Goal: Task Accomplishment & Management: Manage account settings

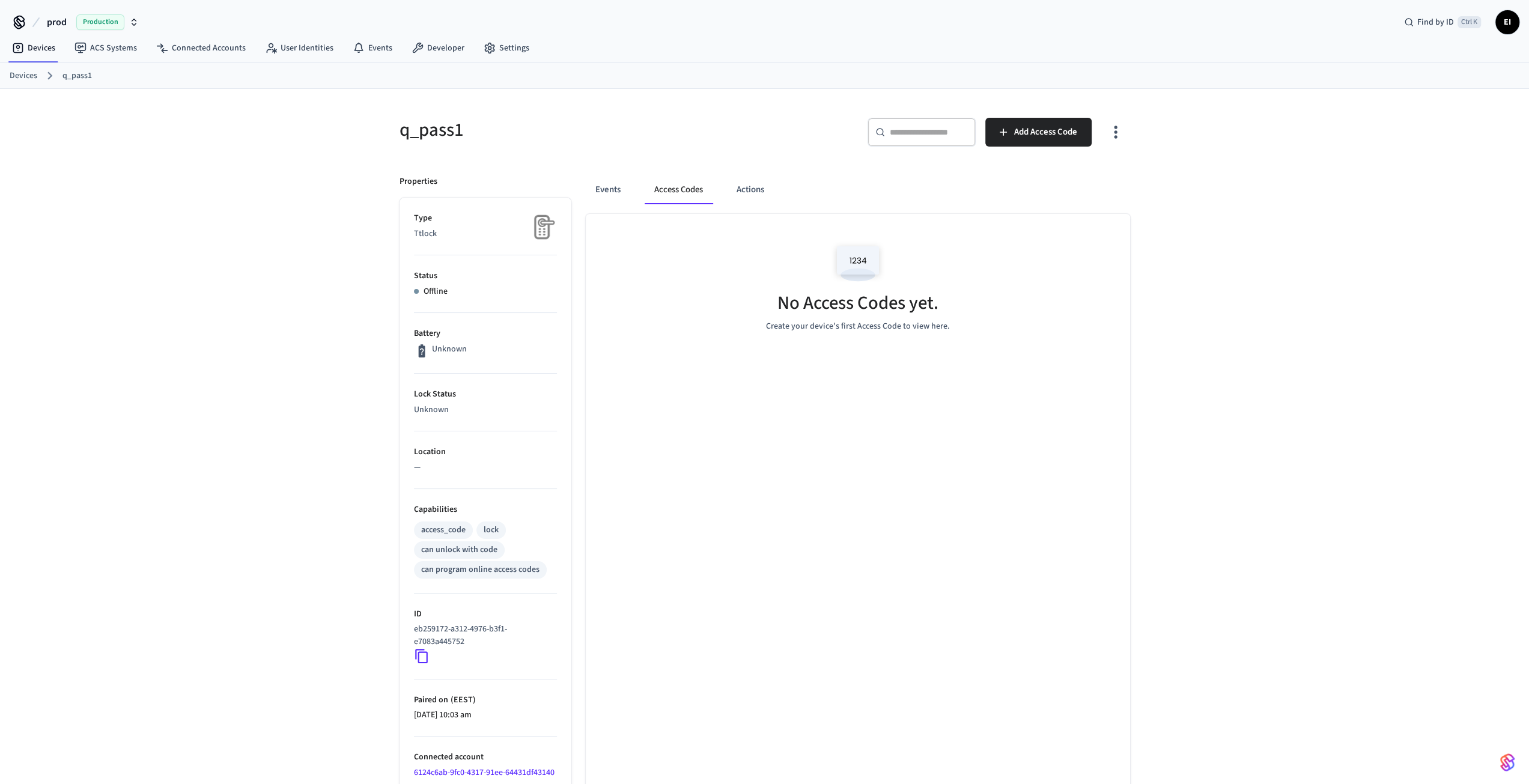
click at [422, 232] on p "Ttlock" at bounding box center [485, 234] width 143 height 13
click at [607, 188] on button "Events" at bounding box center [608, 189] width 44 height 29
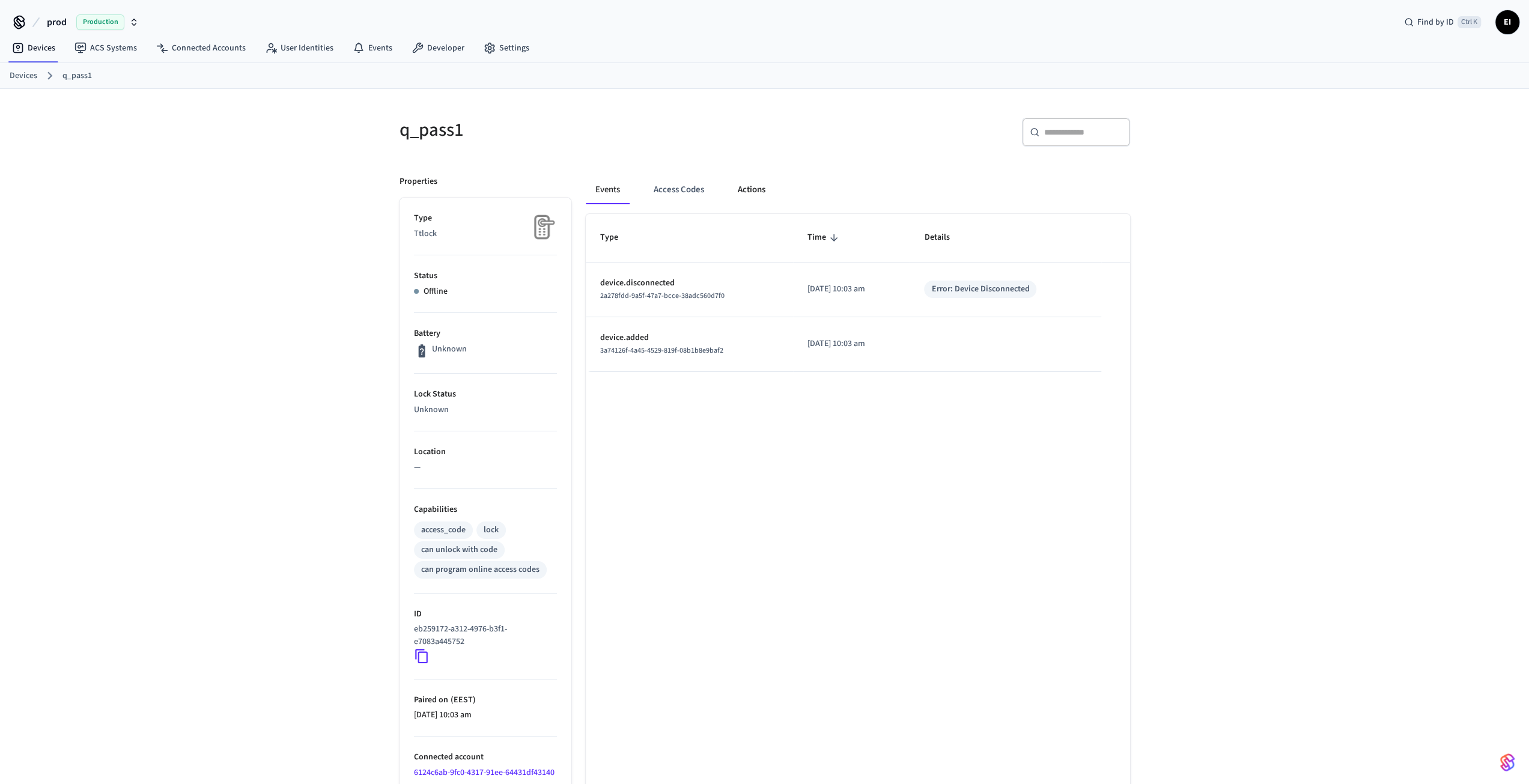
click at [760, 182] on button "Actions" at bounding box center [751, 189] width 47 height 29
click at [49, 51] on link "Devices" at bounding box center [33, 47] width 63 height 21
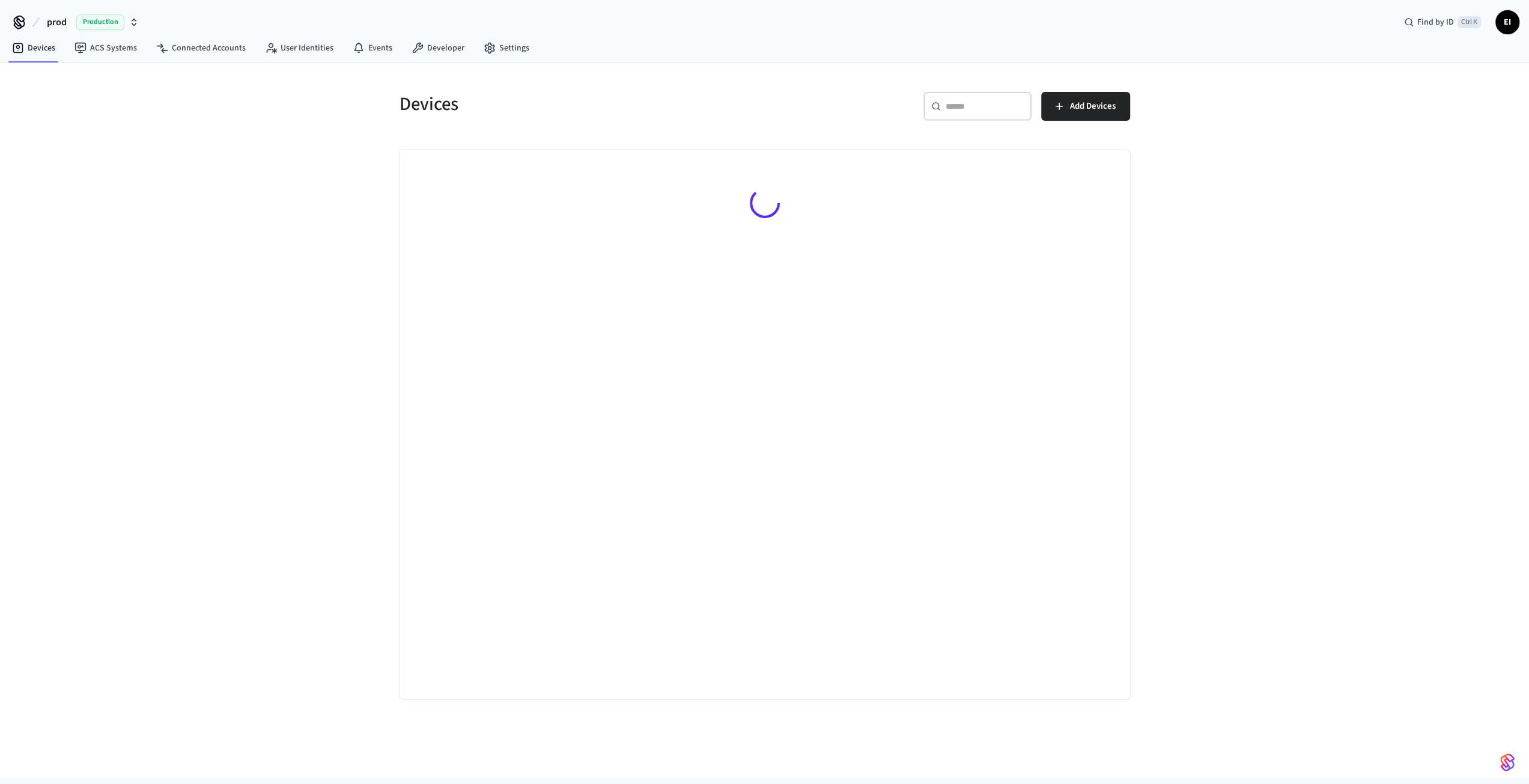
click at [72, 72] on div "Devices ​ ​ Add Devices" at bounding box center [764, 420] width 1529 height 715
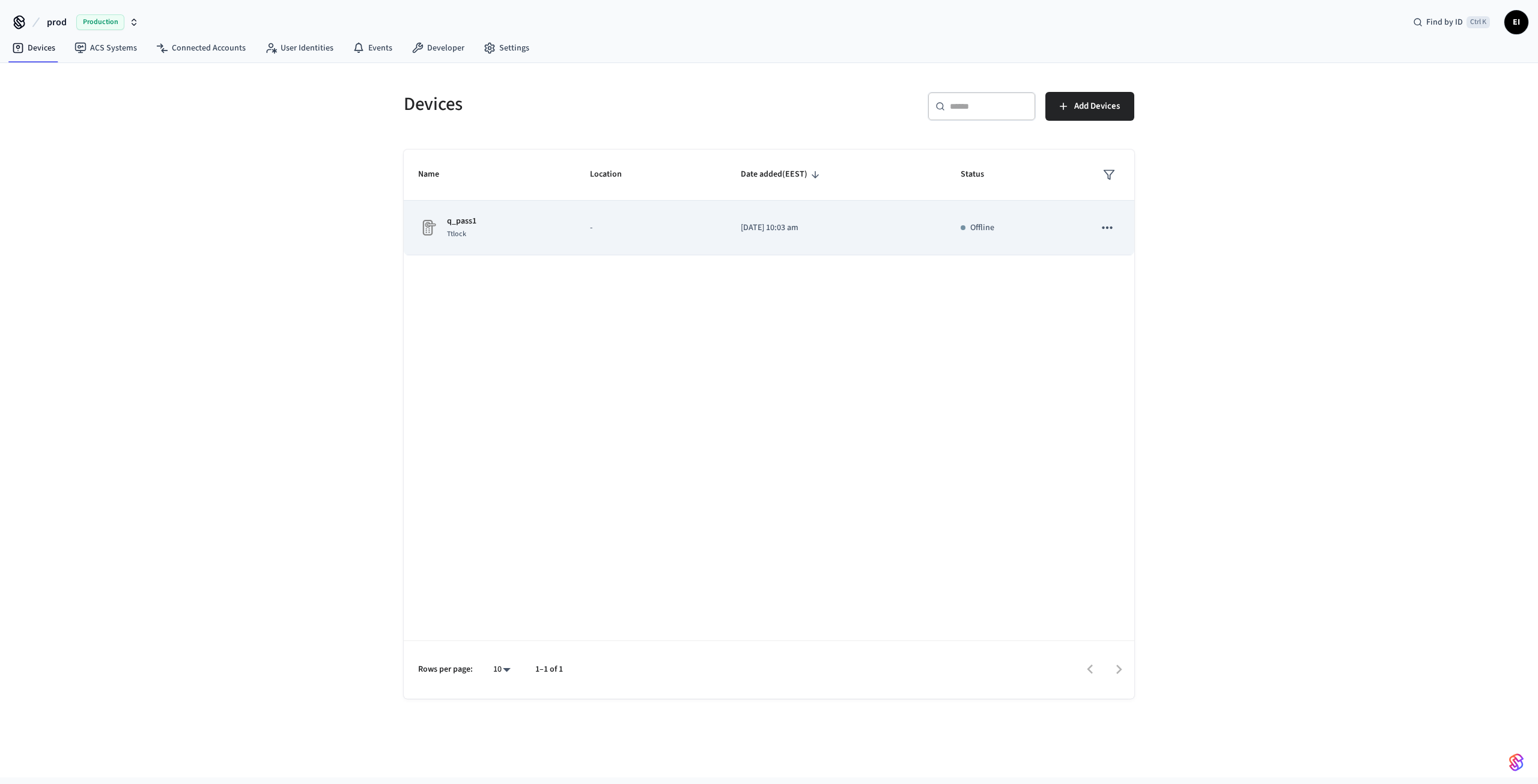
click at [497, 223] on div "q_pass1 Ttlock" at bounding box center [489, 228] width 143 height 25
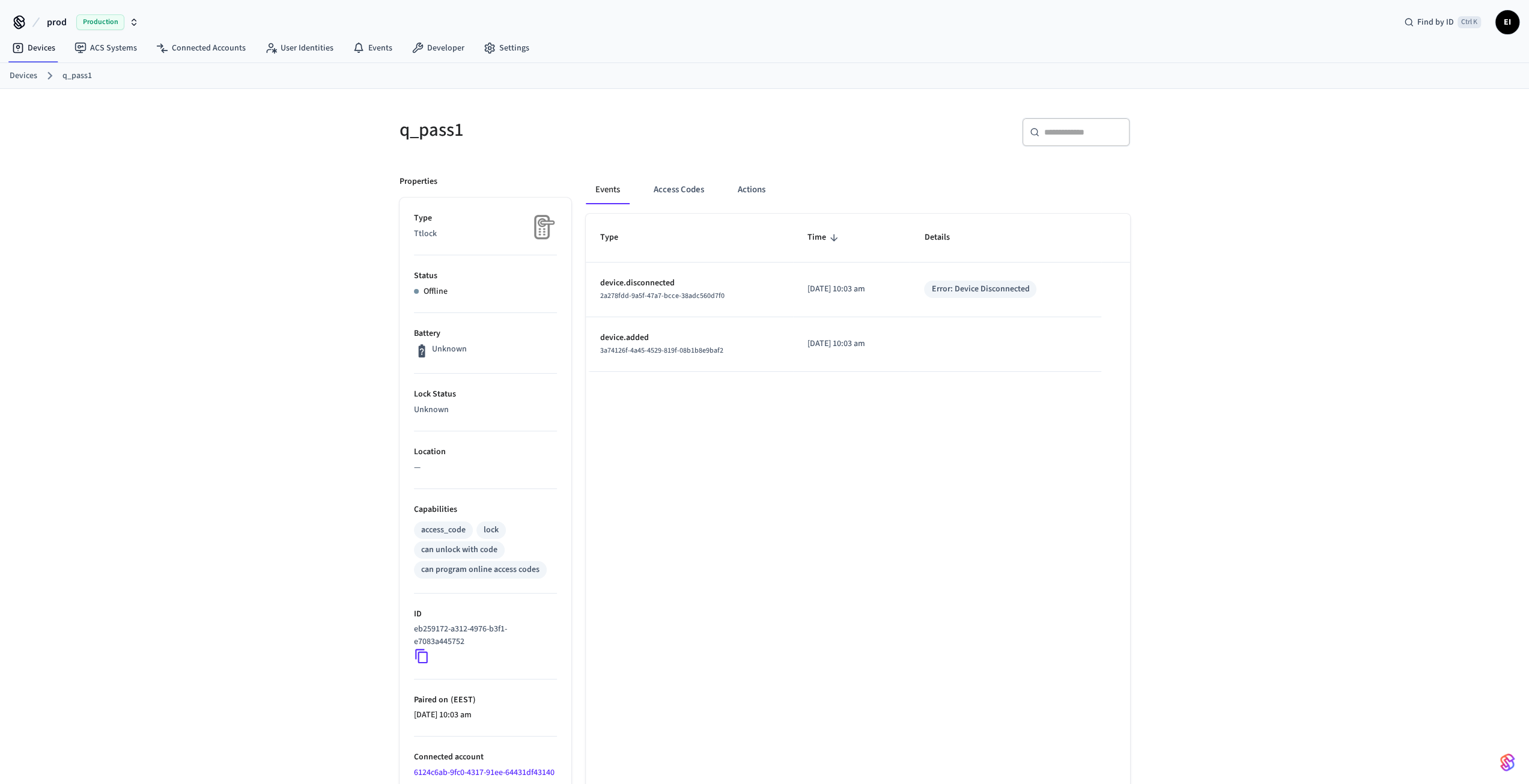
click at [111, 24] on span "Production" at bounding box center [100, 22] width 48 height 16
click at [150, 75] on span "Sandbox" at bounding box center [155, 76] width 48 height 16
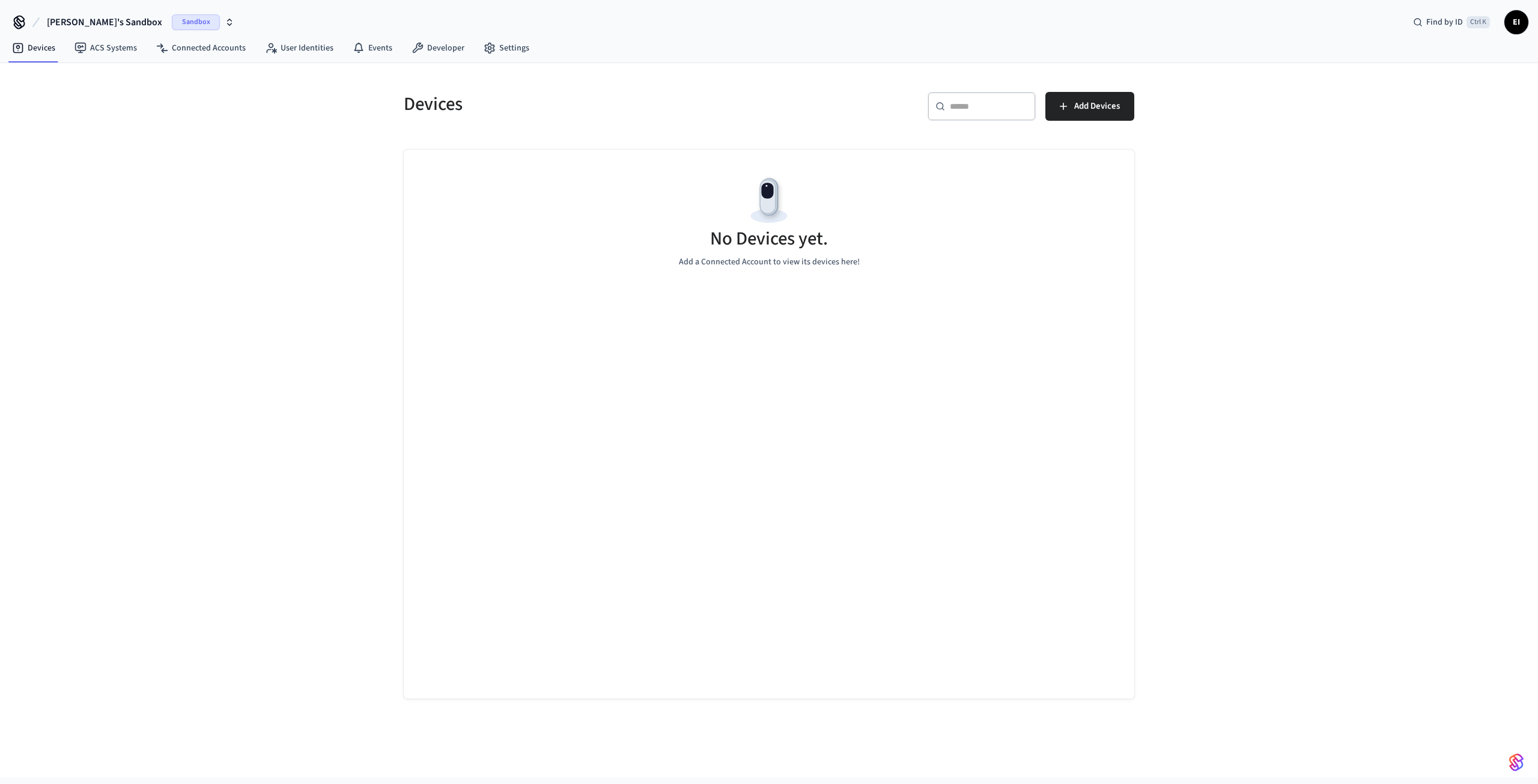
click at [172, 22] on span "Sandbox" at bounding box center [196, 22] width 48 height 16
click at [154, 101] on span "Production" at bounding box center [157, 99] width 48 height 16
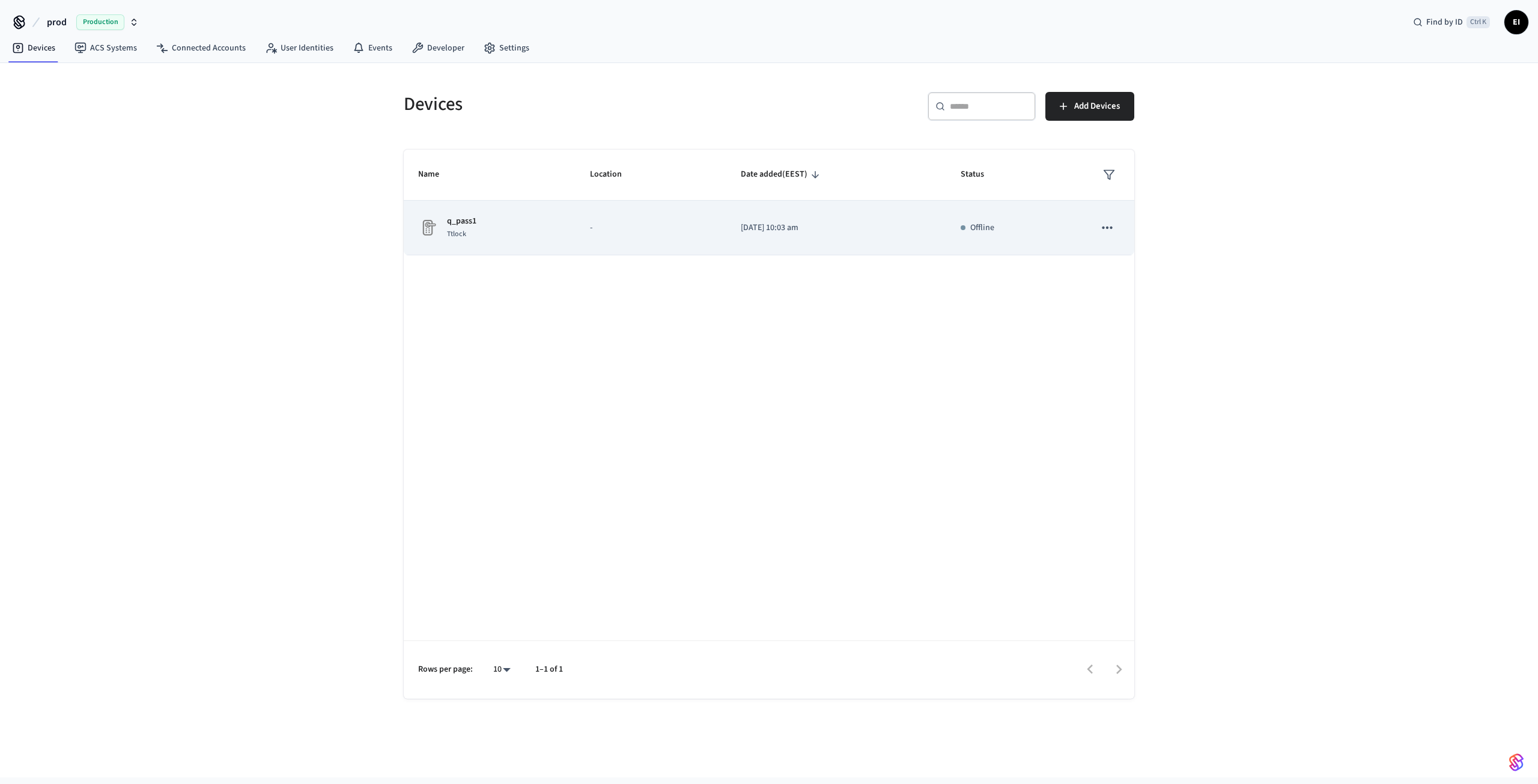
click at [1109, 227] on icon "sticky table" at bounding box center [1107, 228] width 16 height 16
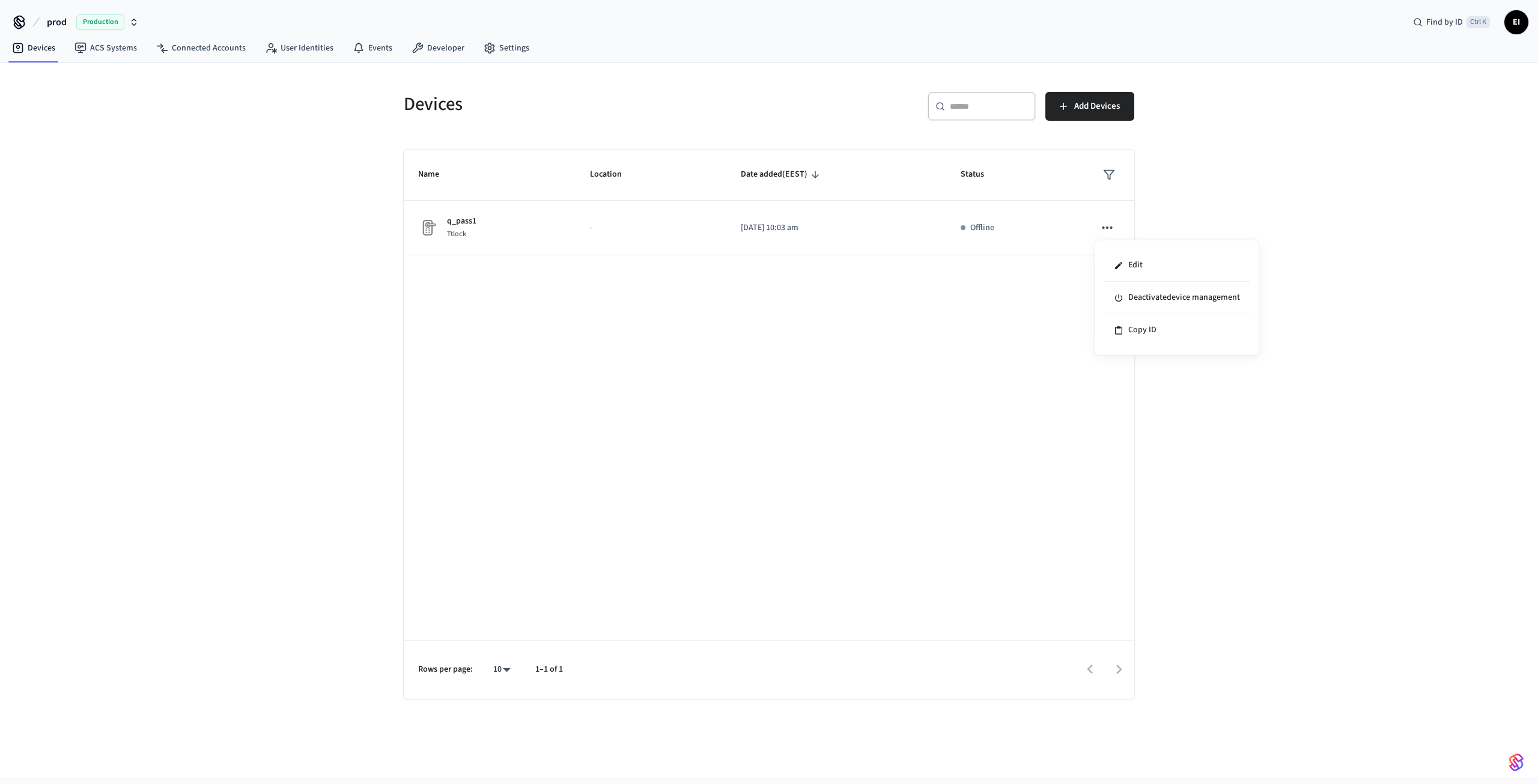
click at [890, 336] on div at bounding box center [769, 392] width 1538 height 784
click at [1075, 115] on button "Add Devices" at bounding box center [1090, 106] width 89 height 29
click at [237, 181] on div "Devices ​ ​ Add Devices Name Location Date added (EEST) Status q_pass1 Ttlock -…" at bounding box center [769, 420] width 1538 height 715
click at [1084, 112] on span "Add Devices" at bounding box center [1098, 106] width 46 height 16
click at [1518, 24] on span "EI" at bounding box center [1516, 21] width 21 height 21
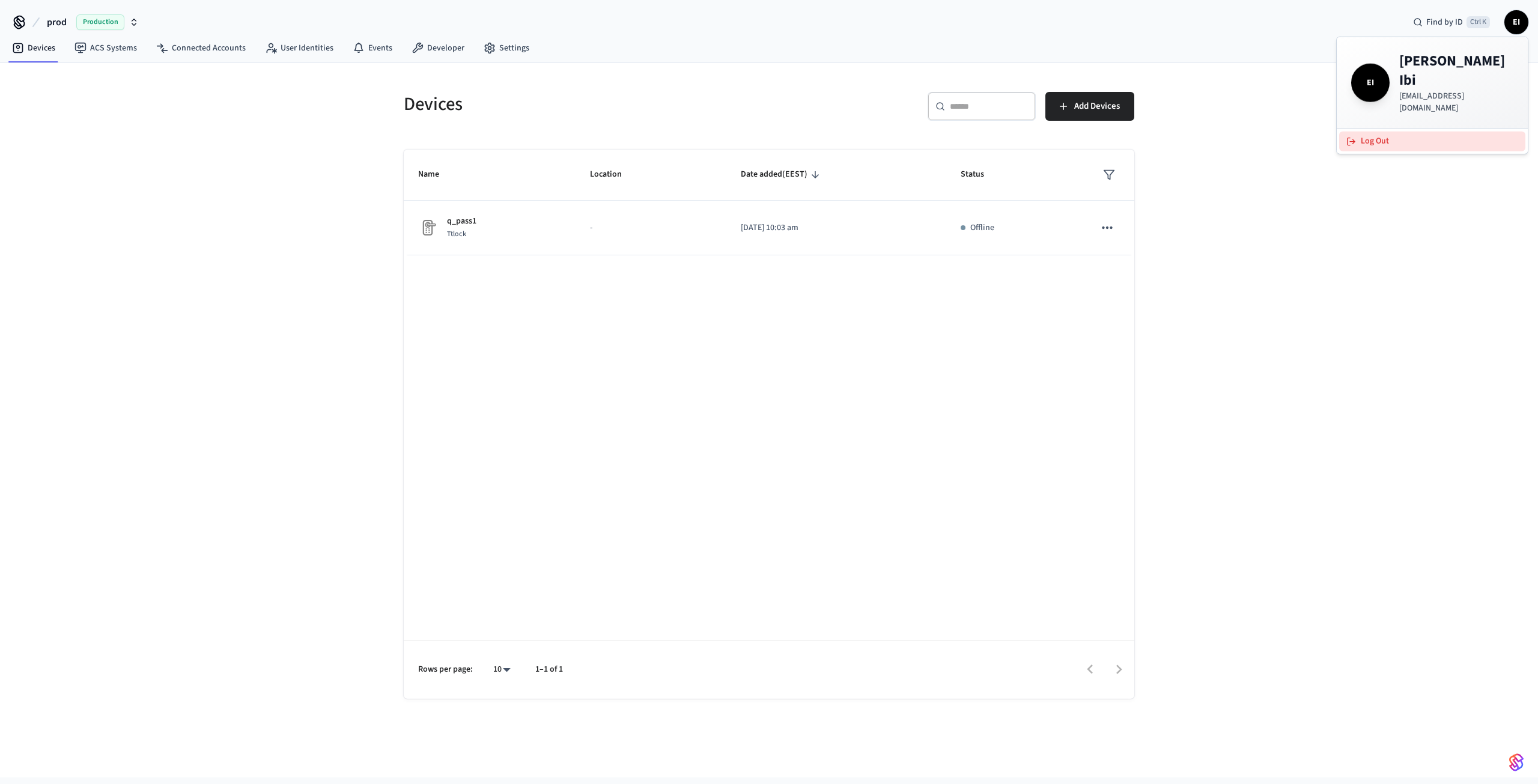
click at [1399, 132] on button "Log Out" at bounding box center [1432, 141] width 186 height 20
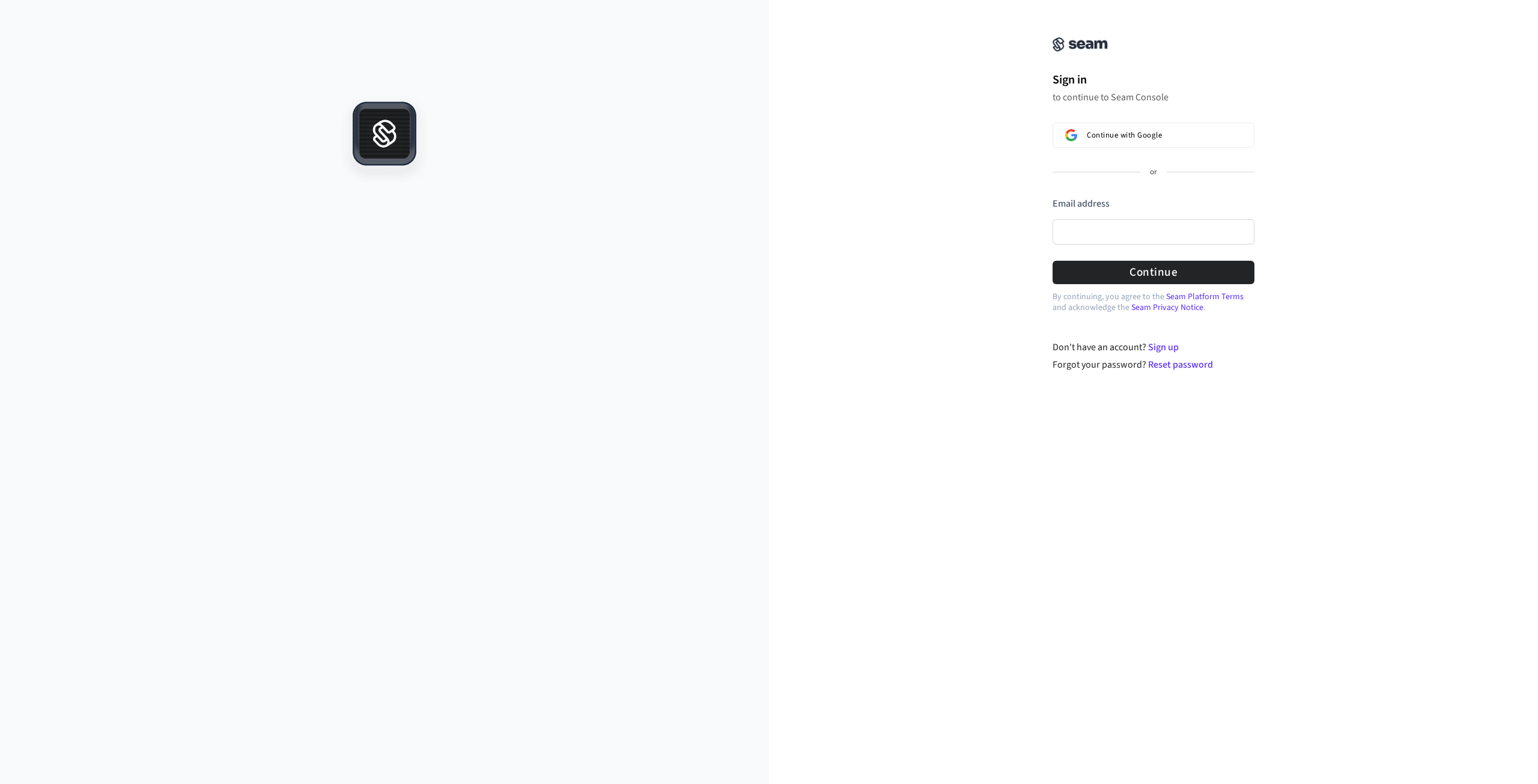
click at [604, 262] on div at bounding box center [384, 440] width 769 height 688
click at [1132, 137] on span "Continue with Google" at bounding box center [1125, 134] width 75 height 10
